Goal: Task Accomplishment & Management: Complete application form

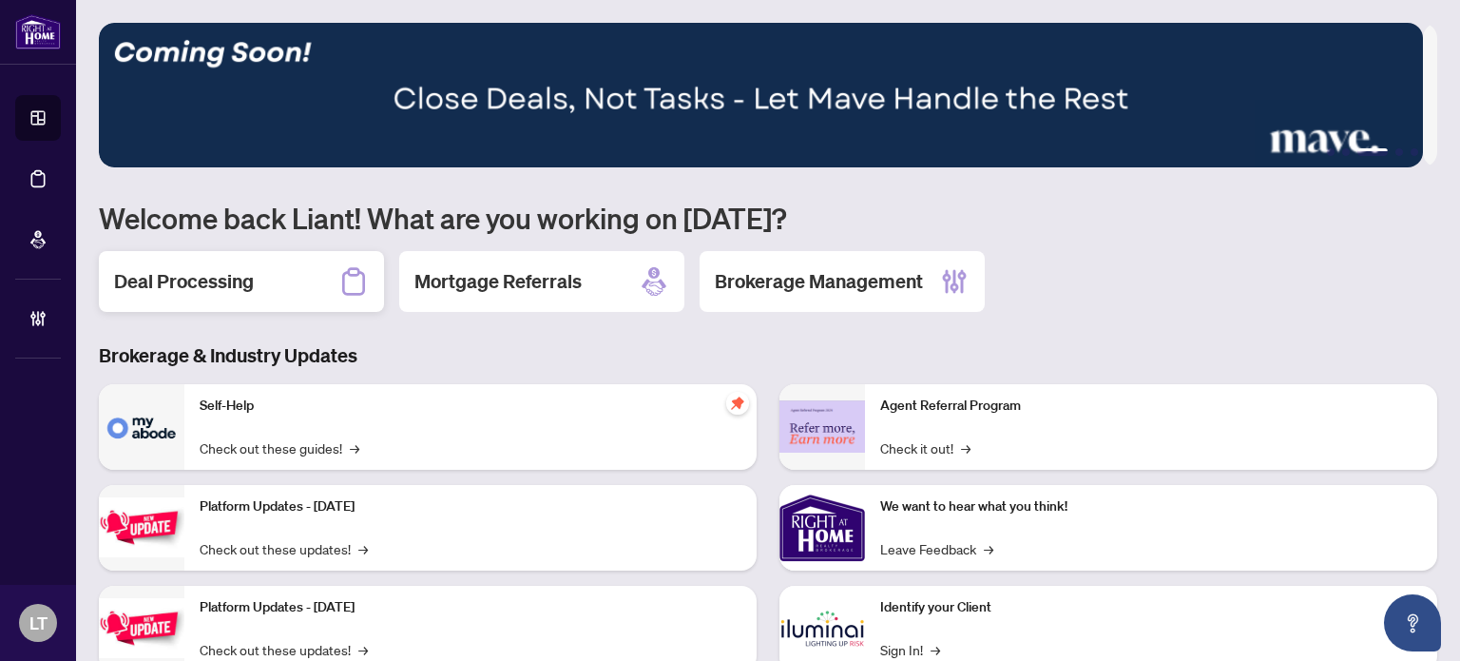
click at [255, 271] on div "Deal Processing" at bounding box center [241, 281] width 285 height 61
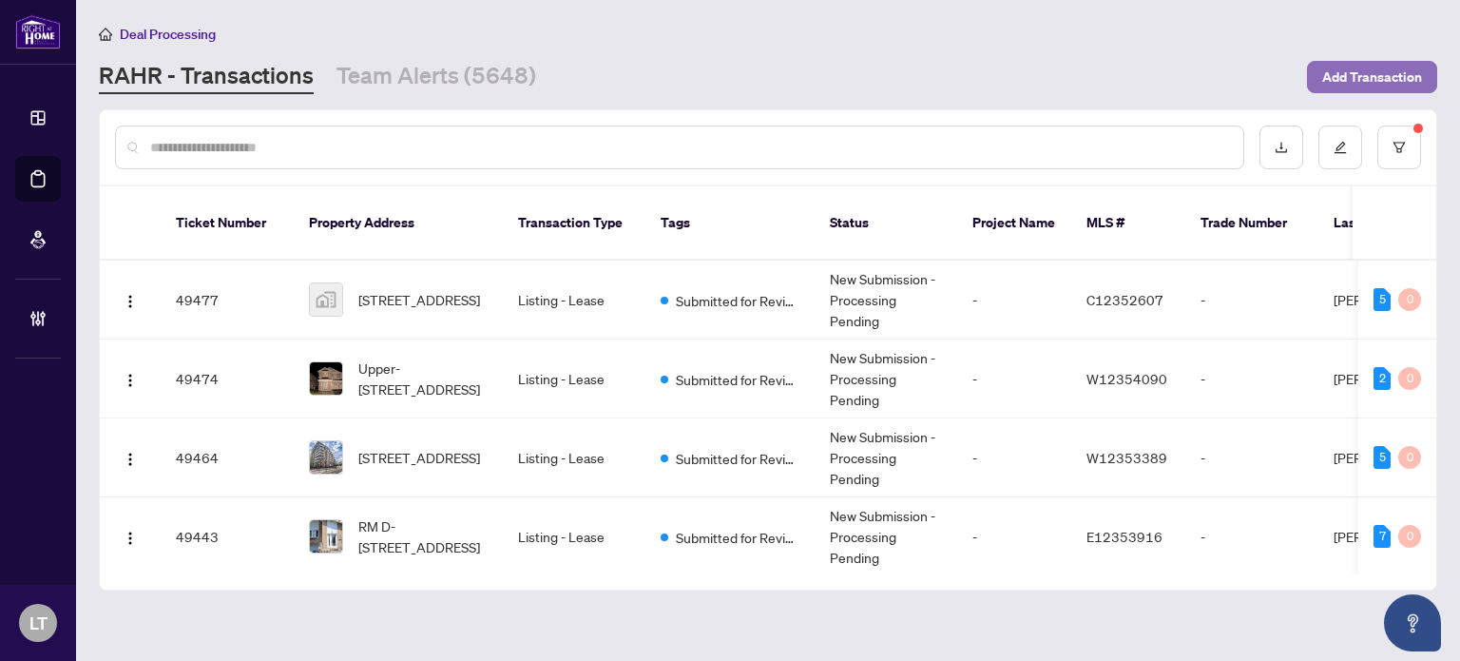
click at [1332, 74] on span "Add Transaction" at bounding box center [1373, 77] width 100 height 30
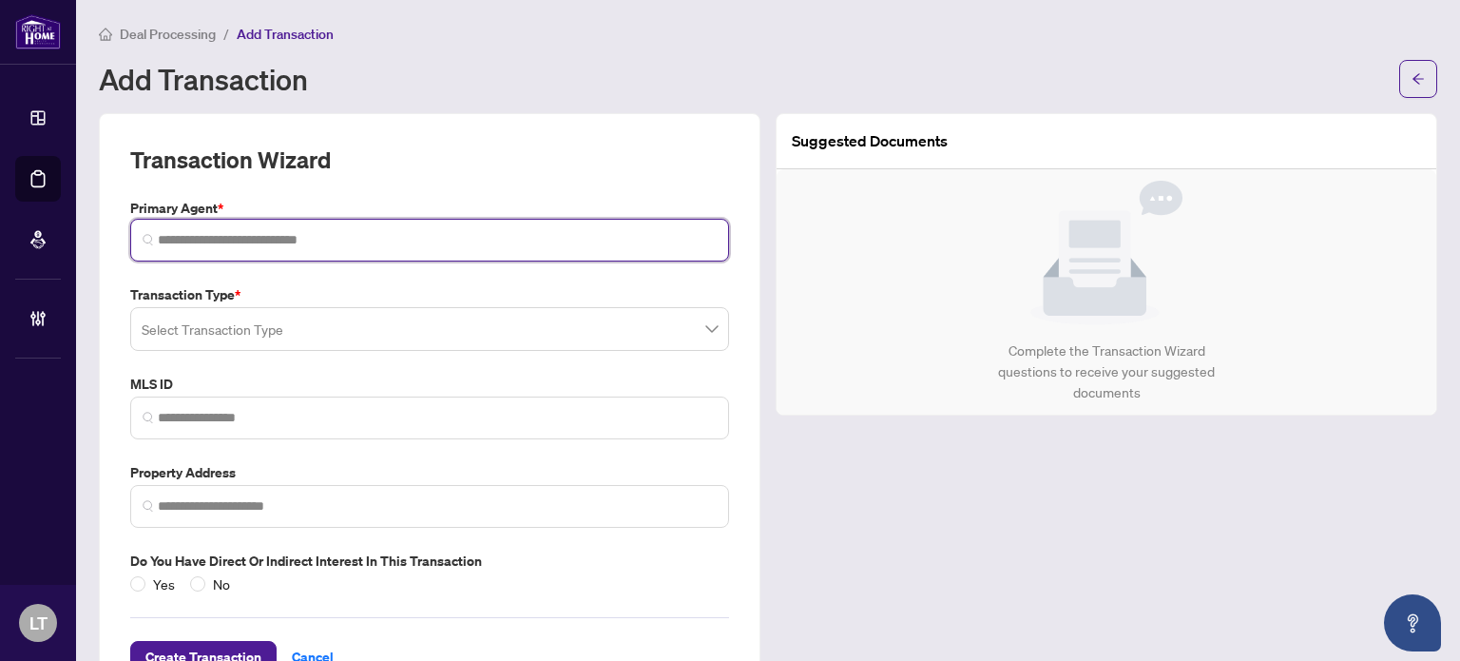
click at [359, 244] on input "search" at bounding box center [437, 240] width 559 height 20
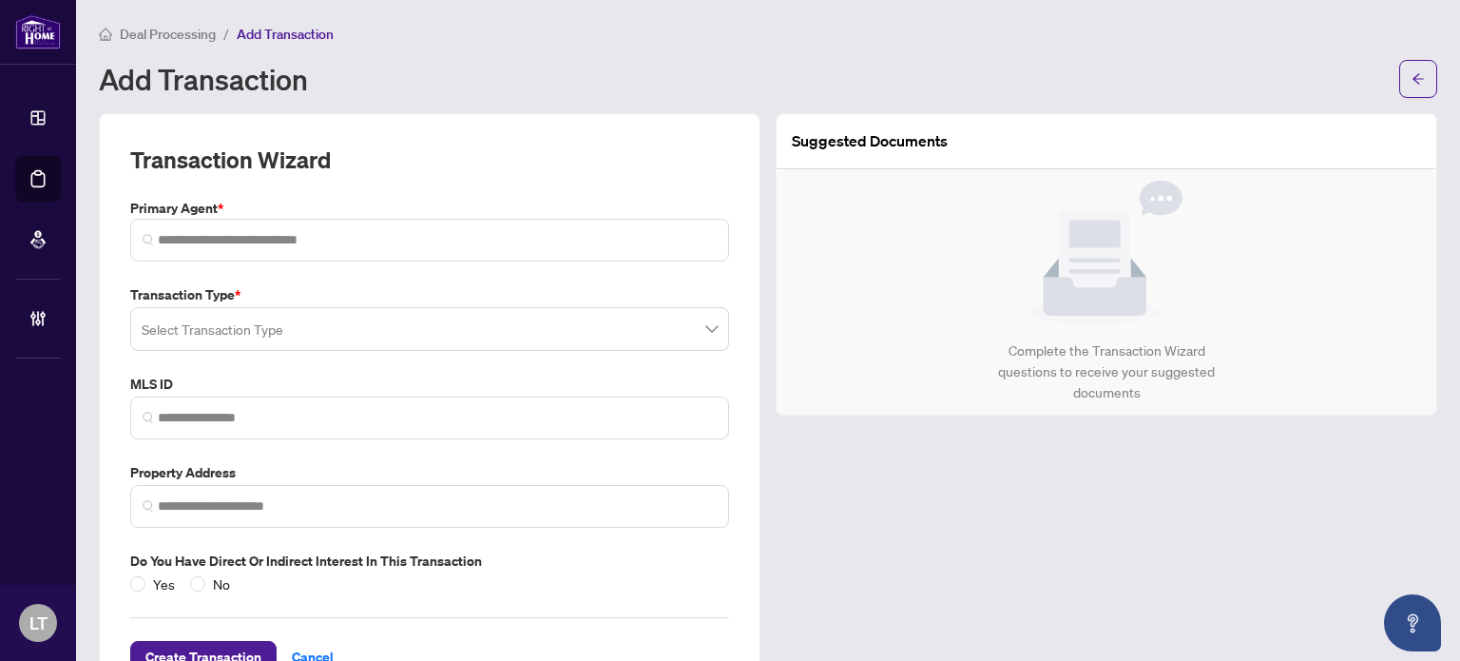
click at [357, 338] on input "search" at bounding box center [421, 332] width 559 height 42
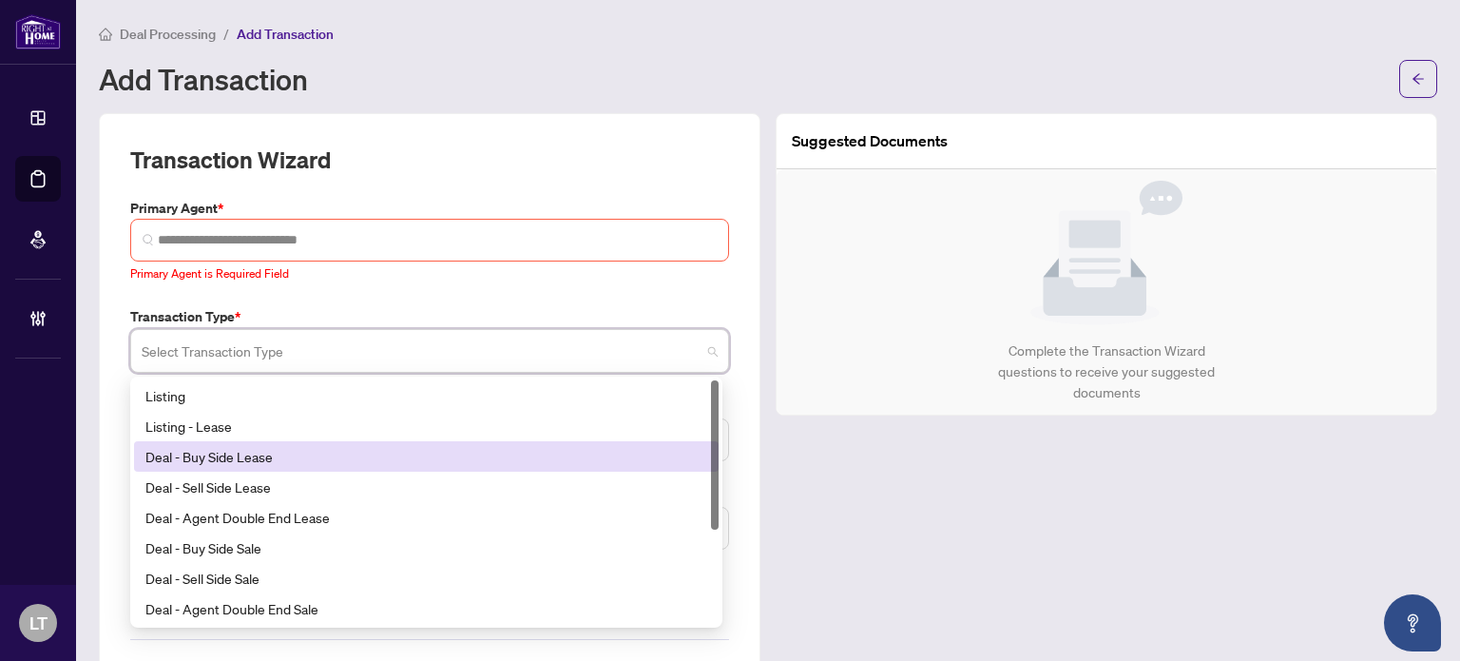
click at [226, 457] on div "Deal - Buy Side Lease" at bounding box center [426, 456] width 562 height 21
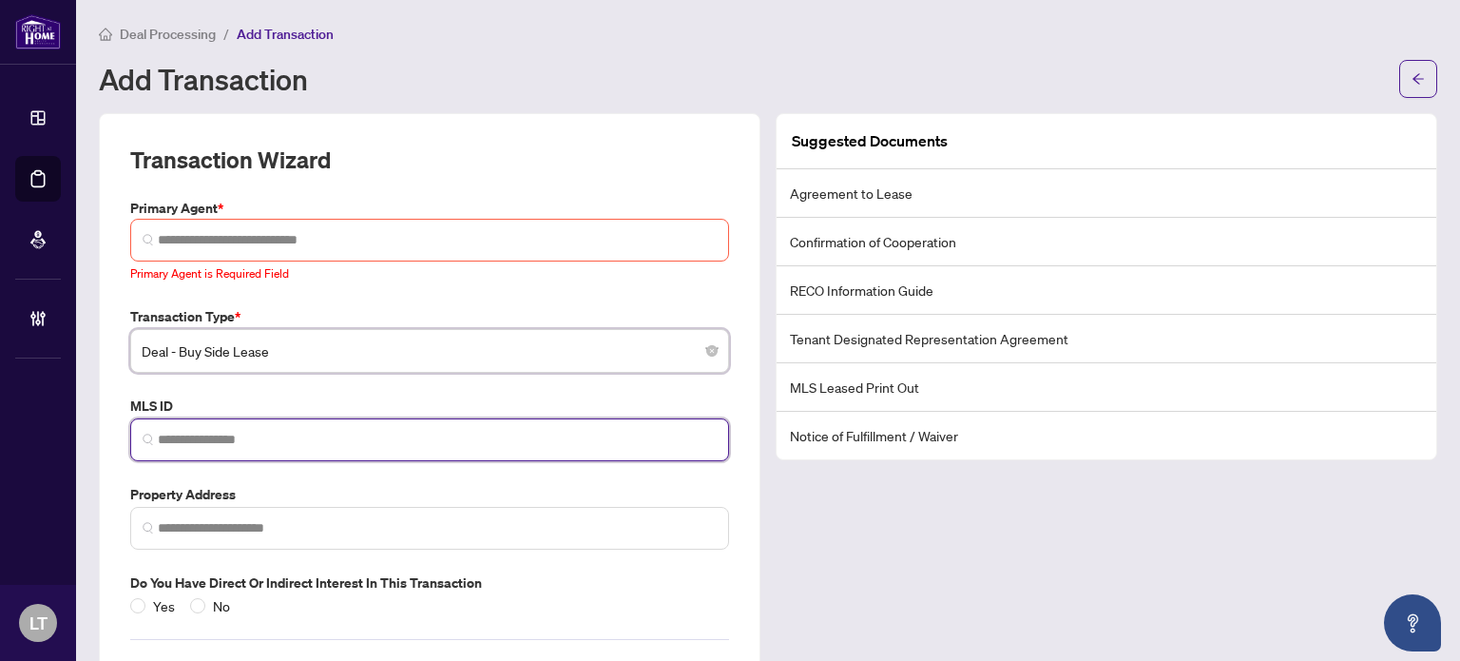
click at [240, 444] on input "search" at bounding box center [437, 440] width 559 height 20
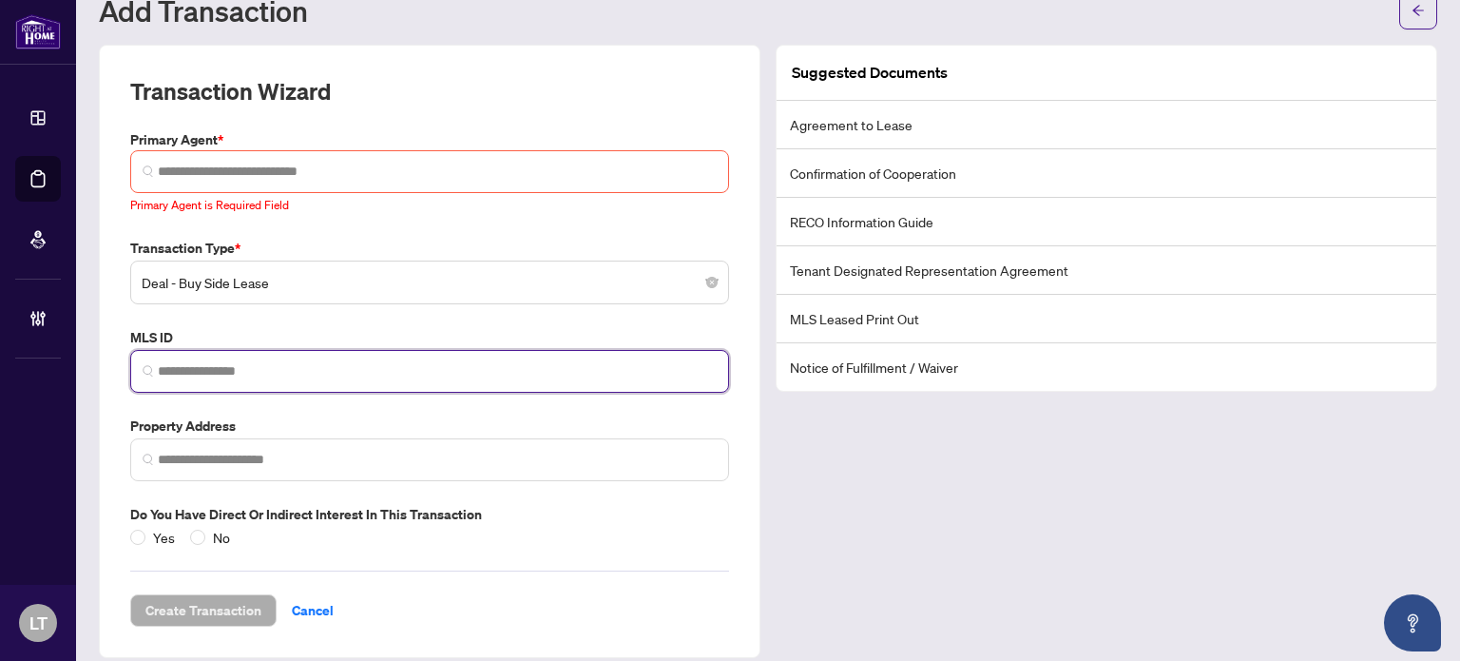
scroll to position [84, 0]
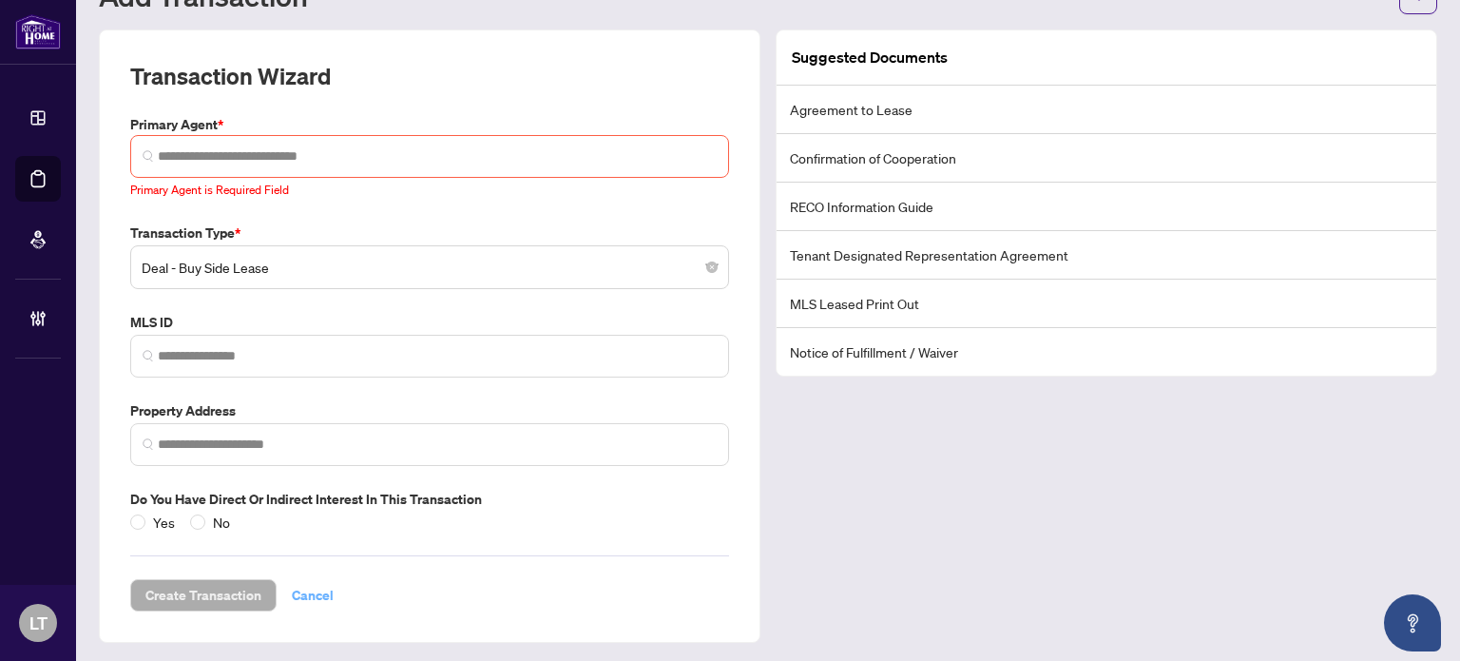
click at [304, 591] on span "Cancel" at bounding box center [313, 595] width 42 height 30
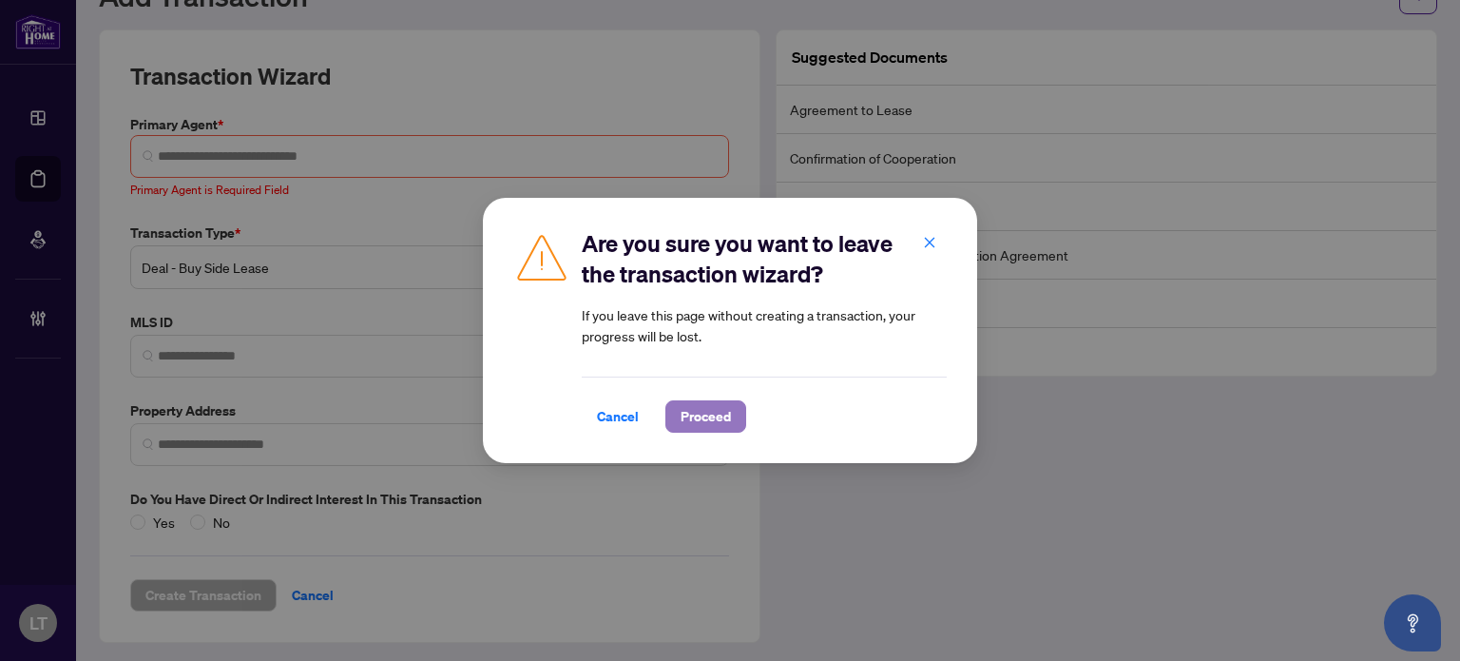
click at [689, 425] on span "Proceed" at bounding box center [706, 416] width 50 height 30
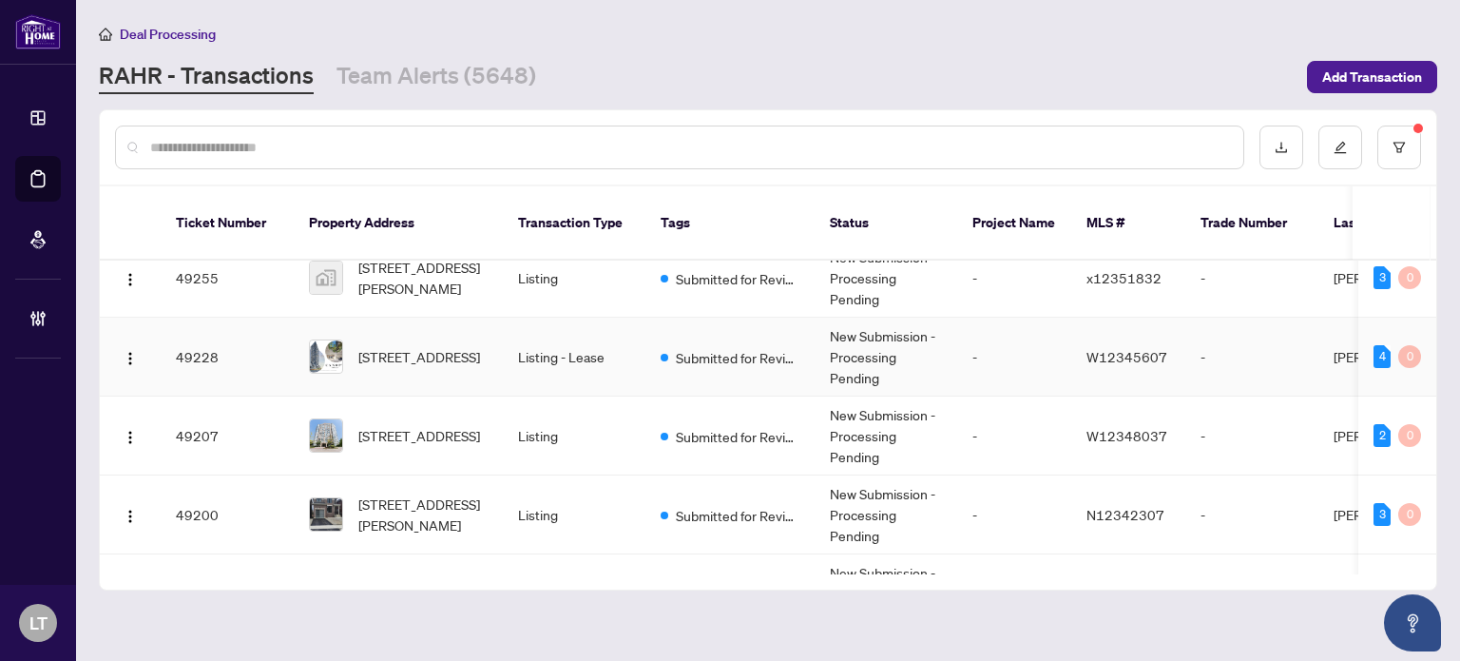
scroll to position [1364, 0]
click at [397, 493] on span "[STREET_ADDRESS][PERSON_NAME]" at bounding box center [422, 514] width 129 height 42
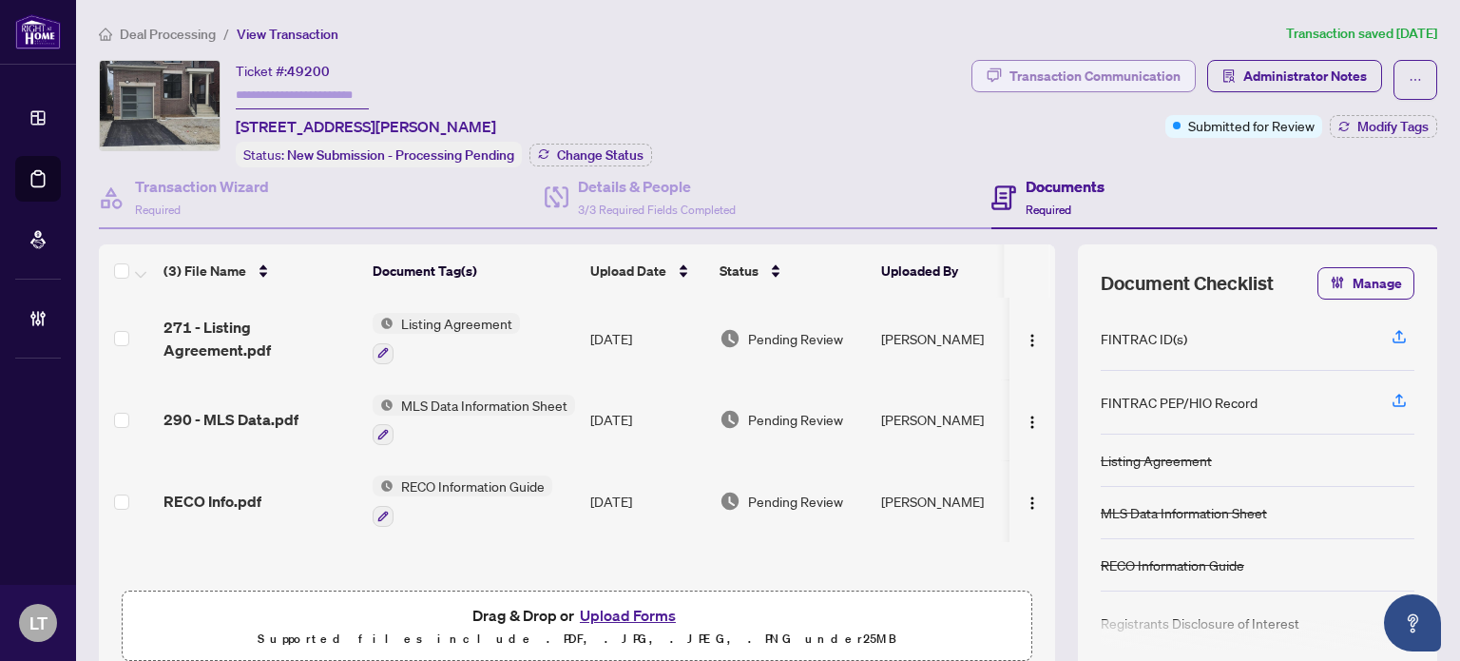
click at [1046, 78] on div "Transaction Communication" at bounding box center [1095, 76] width 171 height 30
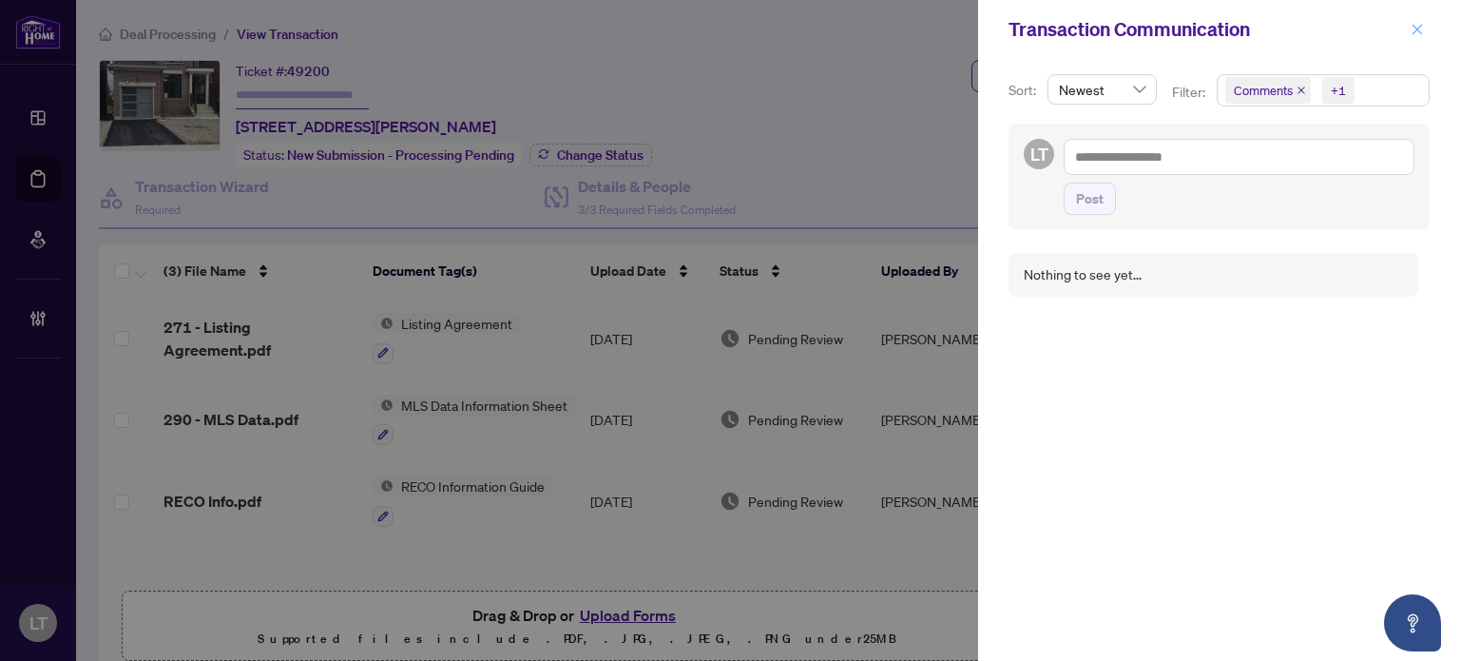
click at [1411, 28] on icon "close" at bounding box center [1417, 29] width 13 height 13
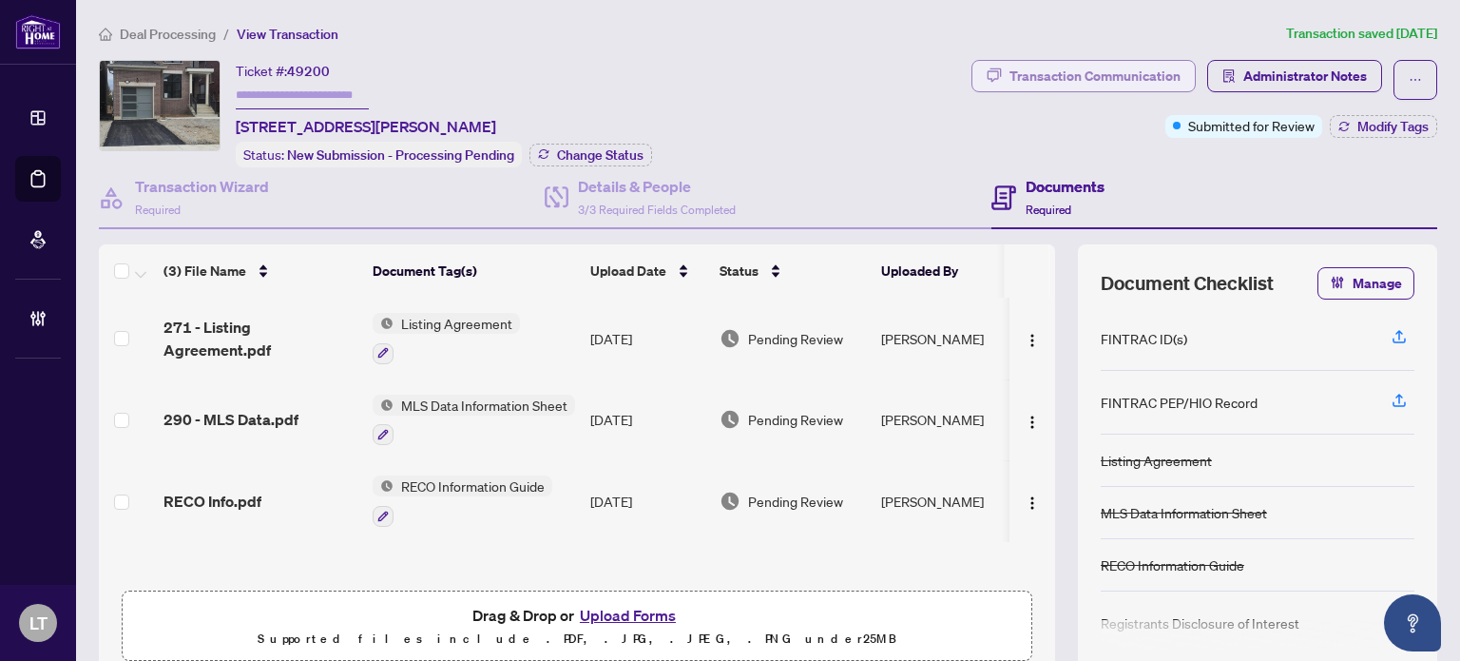
click at [1069, 83] on div "Transaction Communication" at bounding box center [1095, 76] width 171 height 30
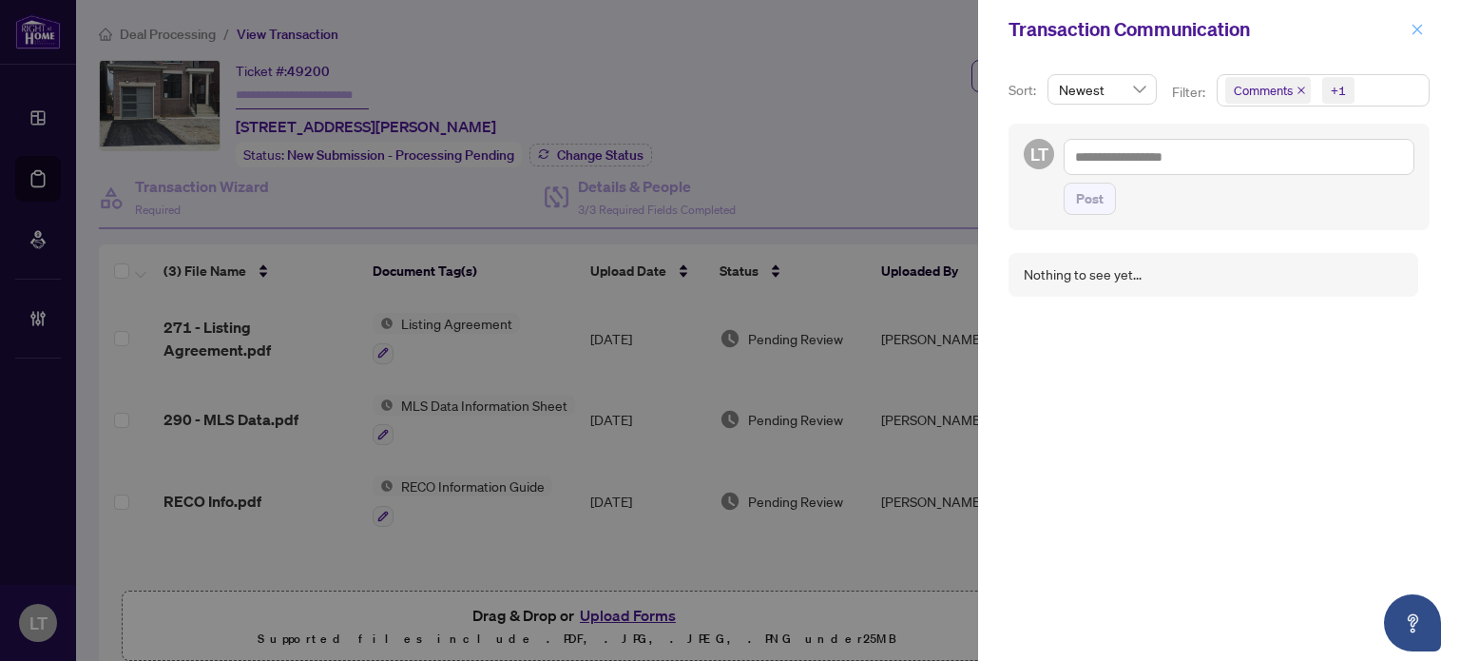
click at [1417, 33] on icon "close" at bounding box center [1417, 29] width 13 height 13
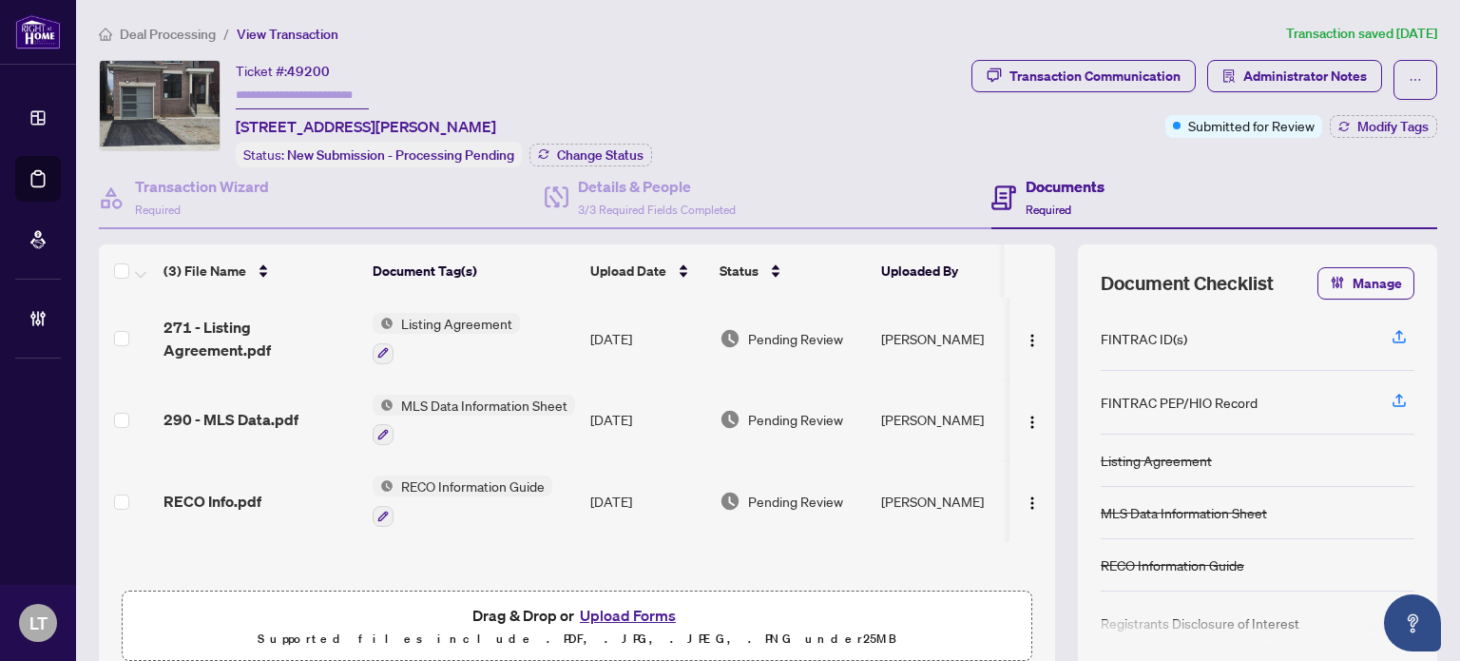
click at [164, 32] on span "Deal Processing" at bounding box center [168, 34] width 96 height 17
